Goal: Find contact information: Find contact information

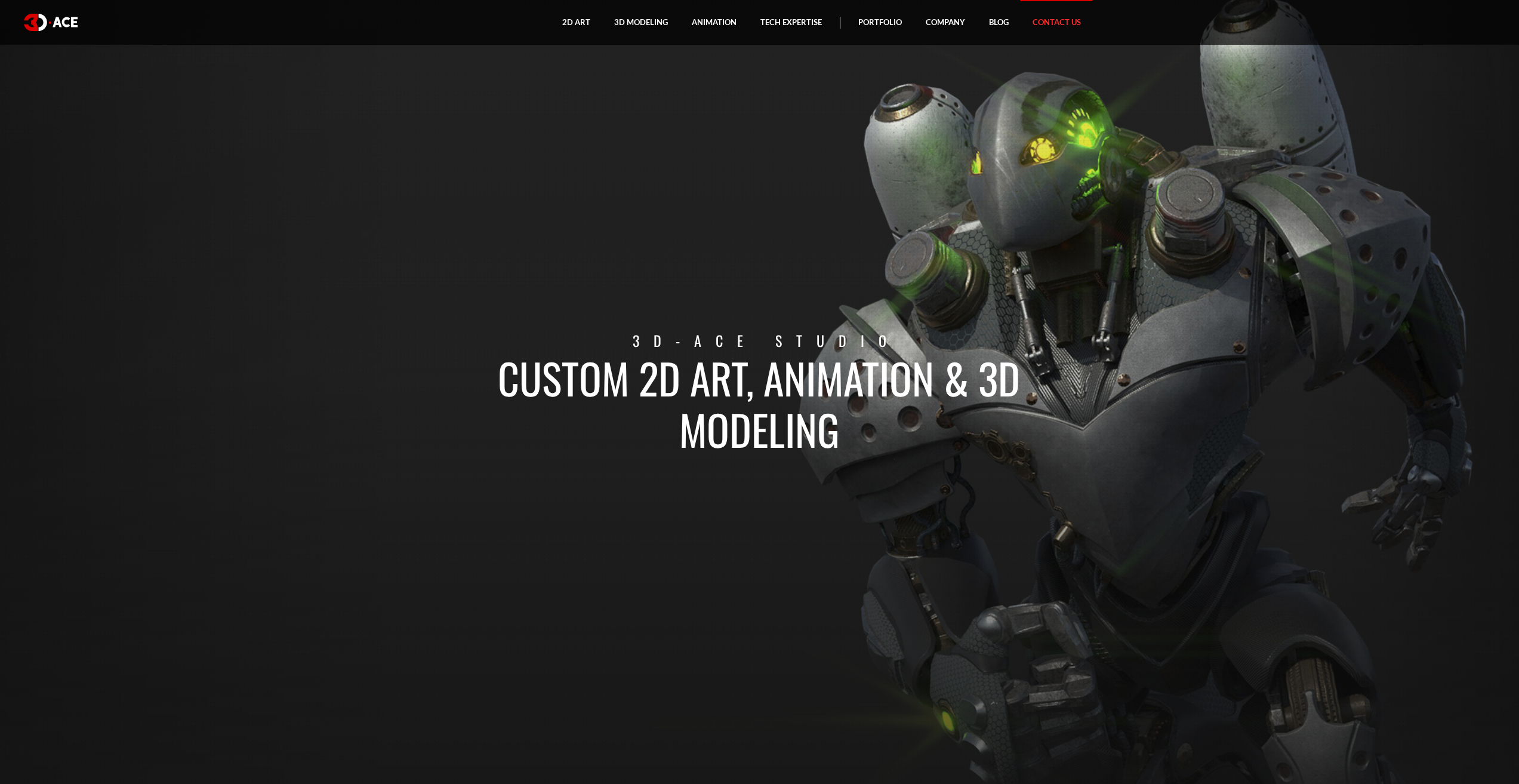
click at [1046, 19] on link "Contact Us" at bounding box center [1057, 22] width 73 height 45
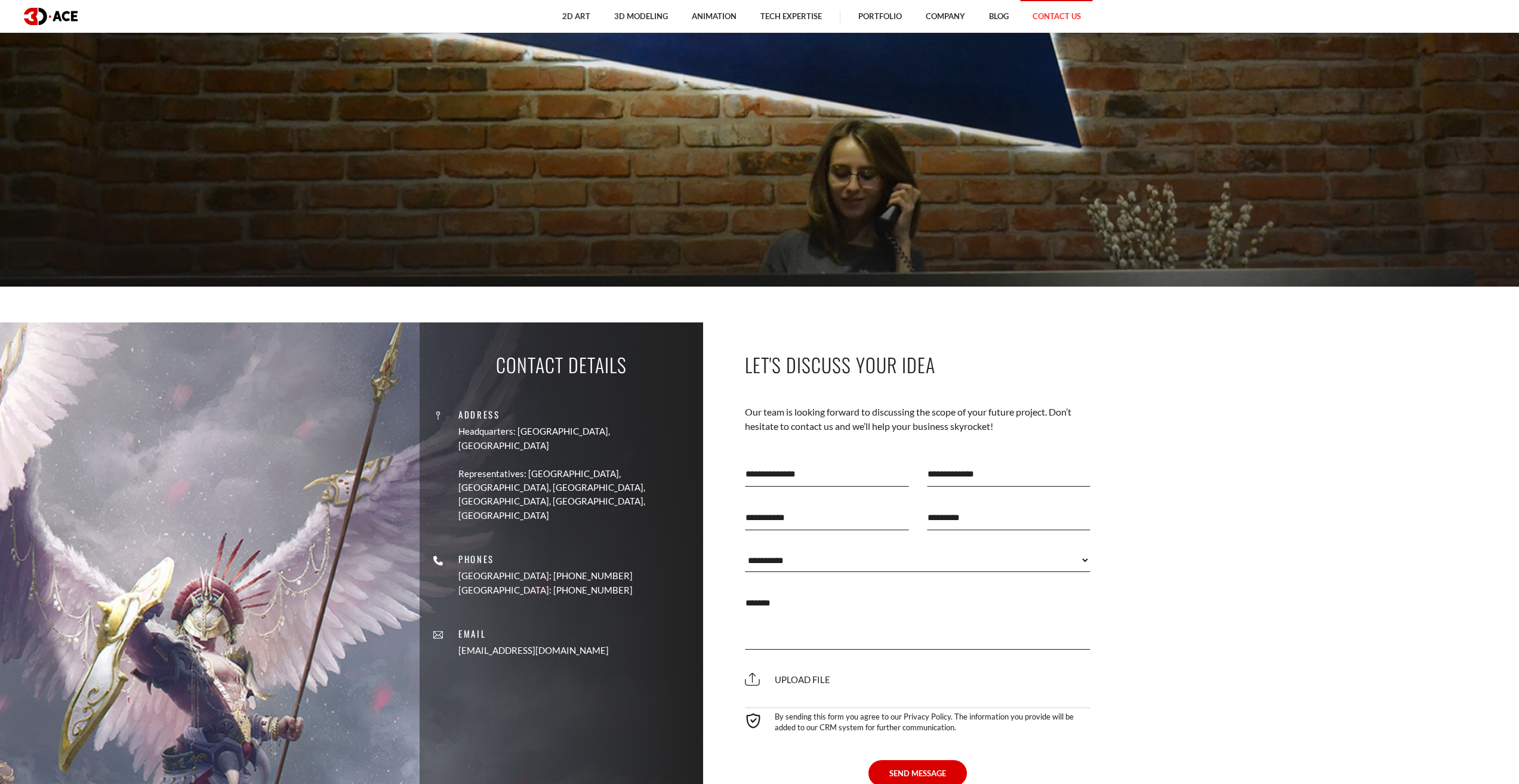
scroll to position [1008, 0]
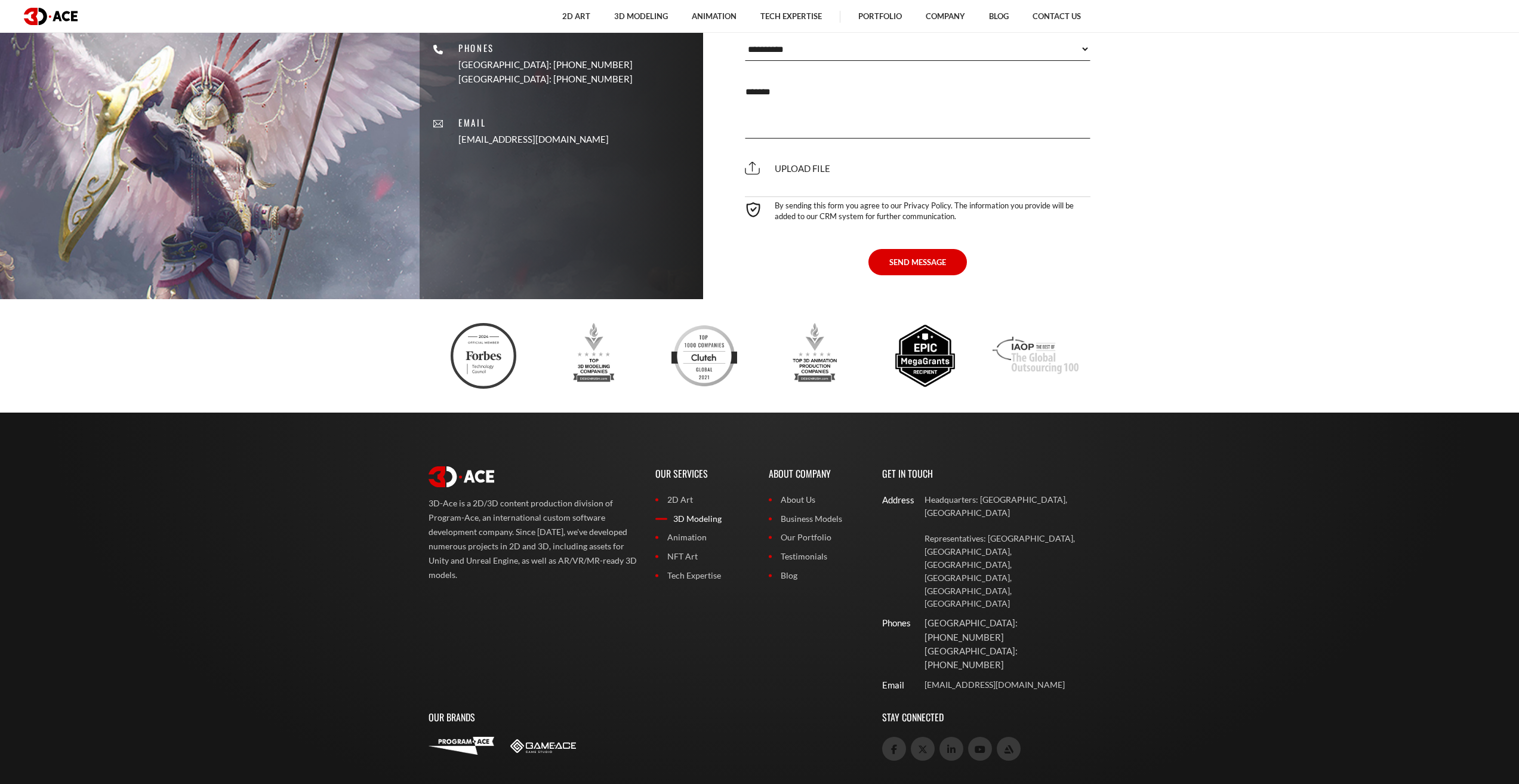
click at [698, 519] on link "3D Modeling" at bounding box center [703, 519] width 95 height 13
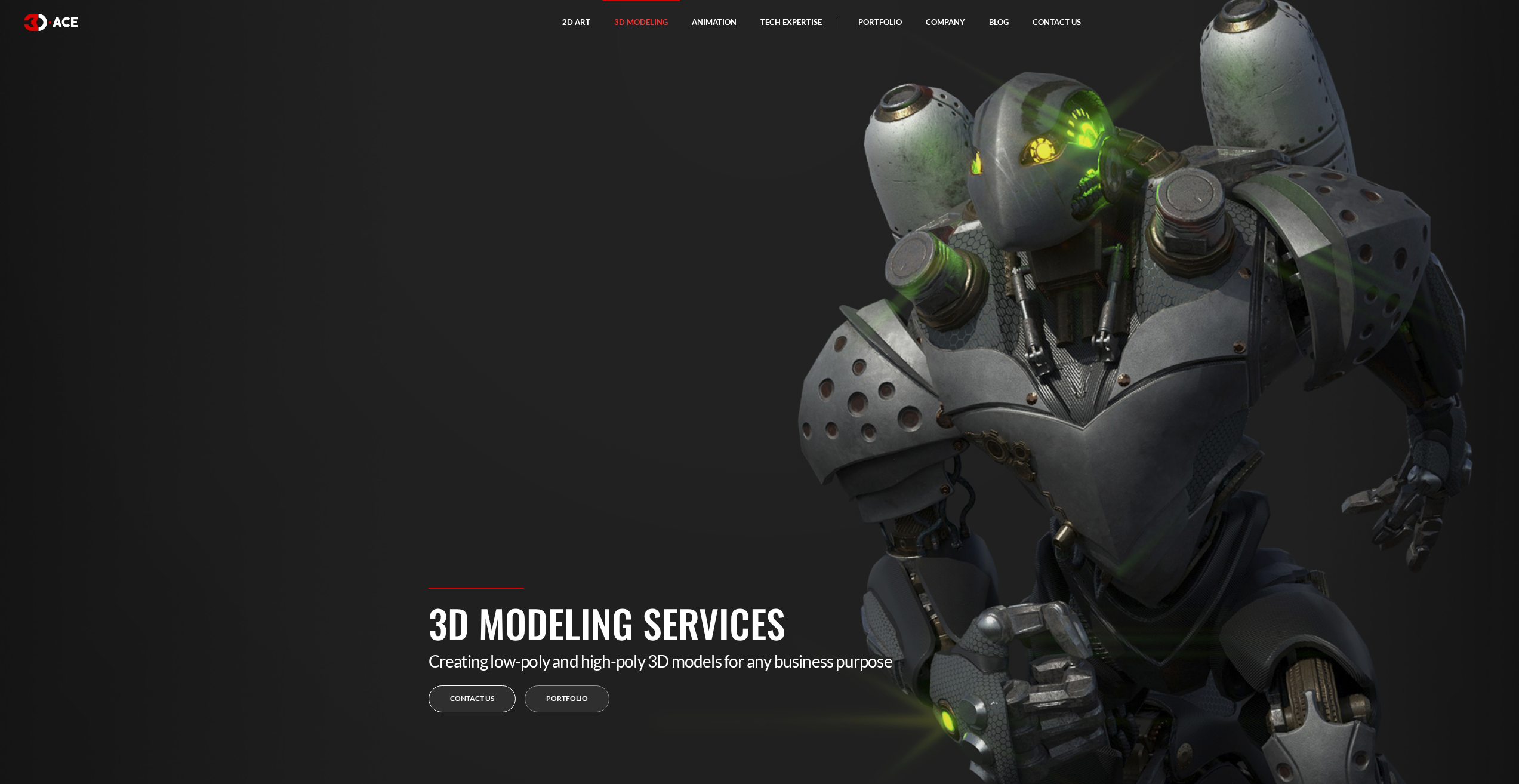
click at [484, 696] on link "Contact us" at bounding box center [472, 699] width 87 height 27
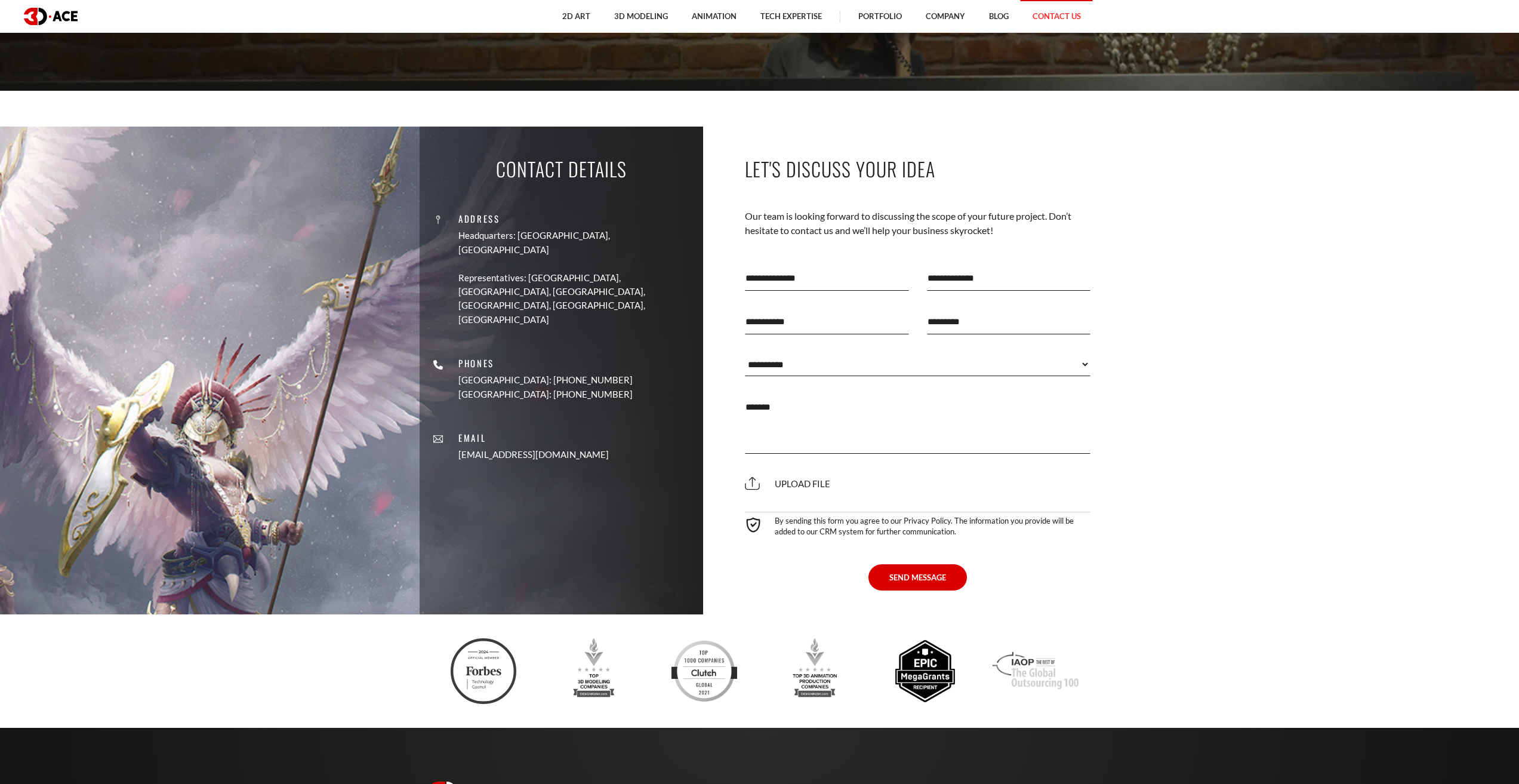
scroll to position [697, 0]
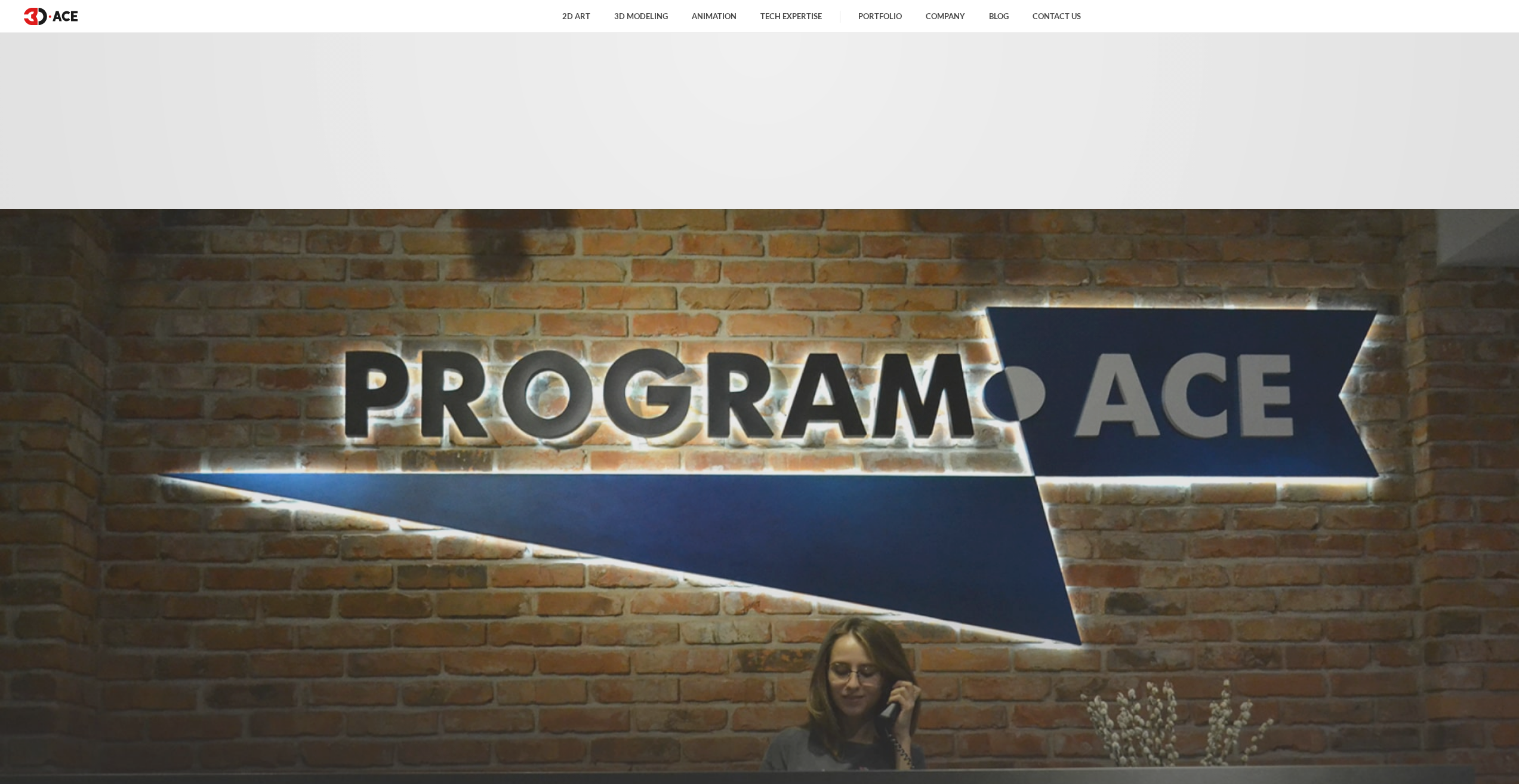
scroll to position [1008, 0]
